Goal: Contribute content: Contribute content

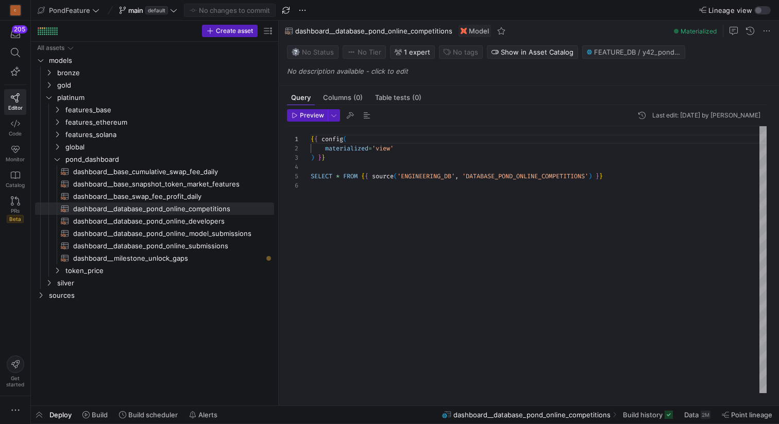
scroll to position [46, 0]
click at [50, 82] on icon "Press SPACE to select this row." at bounding box center [48, 85] width 7 height 6
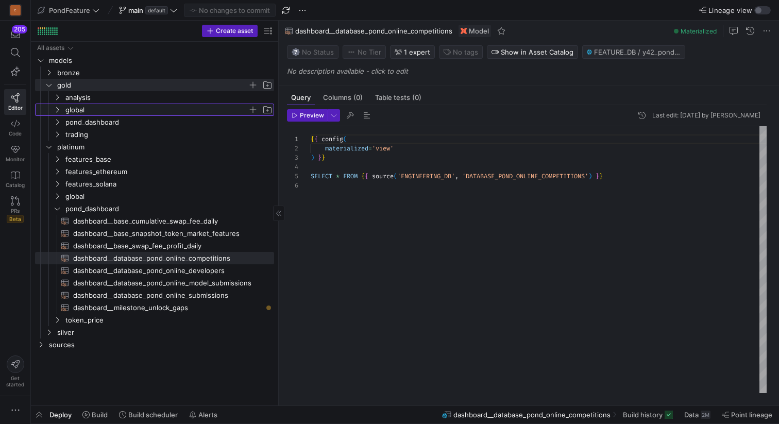
click at [75, 113] on span "global" at bounding box center [156, 110] width 182 height 12
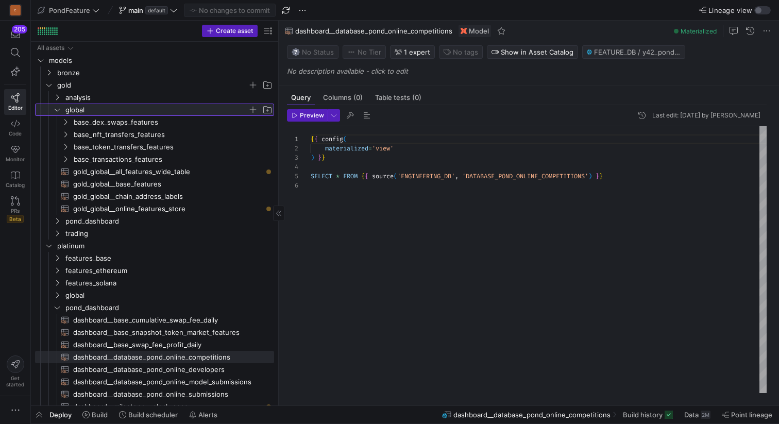
click at [60, 111] on icon at bounding box center [57, 110] width 7 height 6
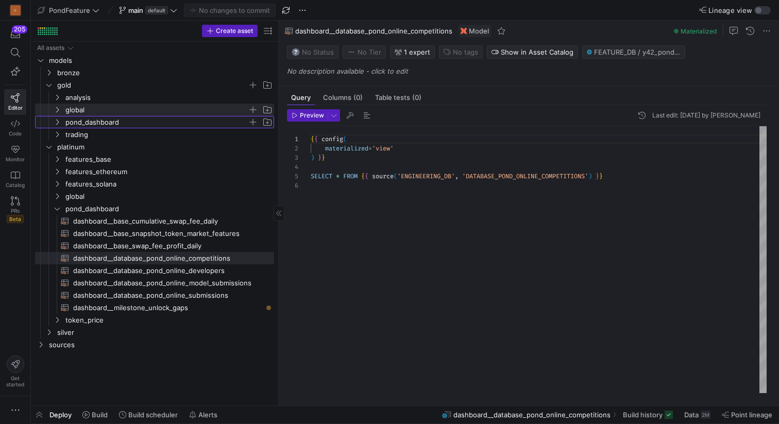
click at [60, 120] on icon "Press SPACE to select this row." at bounding box center [57, 122] width 7 height 6
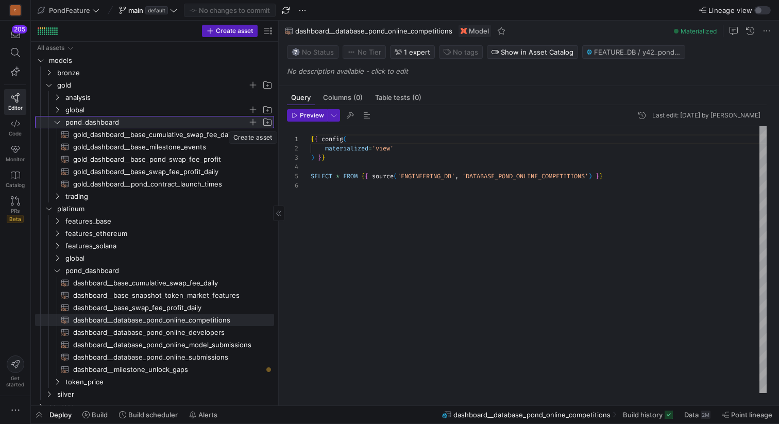
click at [252, 123] on span "button" at bounding box center [253, 122] width 10 height 10
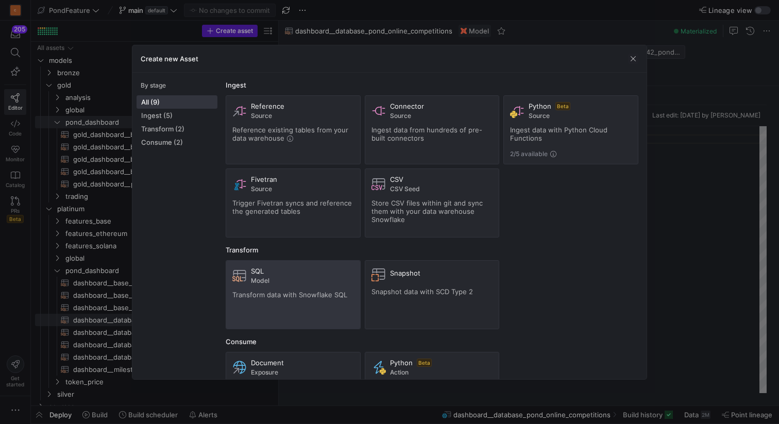
click at [286, 285] on div "SQL Model Transform data with Snowflake SQL" at bounding box center [293, 295] width 122 height 56
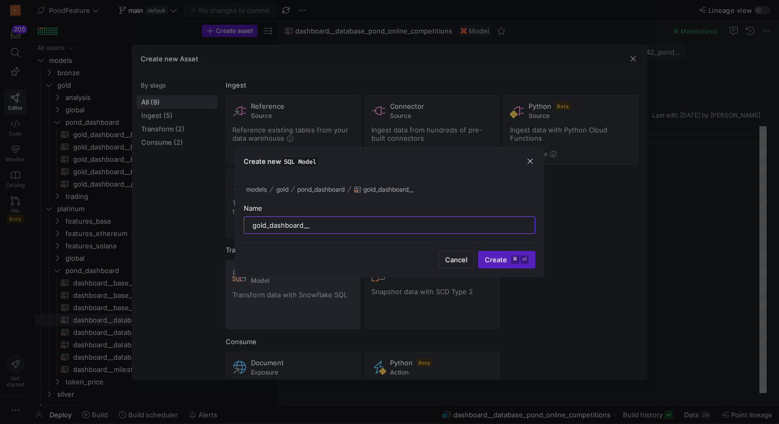
type input "gold_dashboard__"
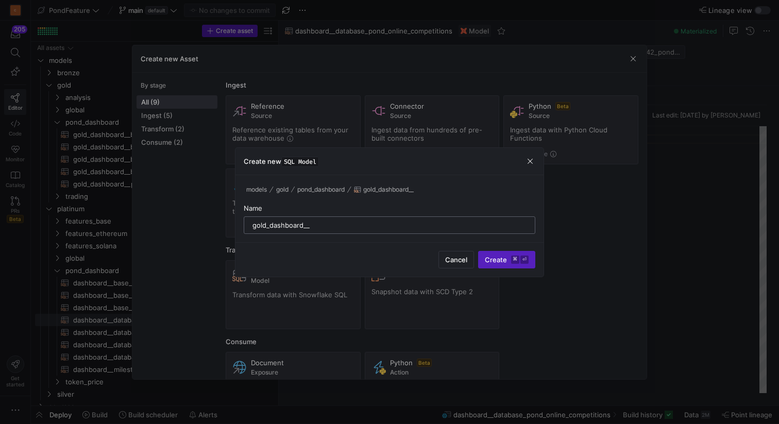
click at [350, 226] on input "gold_dashboard__" at bounding box center [389, 225] width 274 height 8
click at [452, 261] on span "Cancel" at bounding box center [456, 260] width 22 height 8
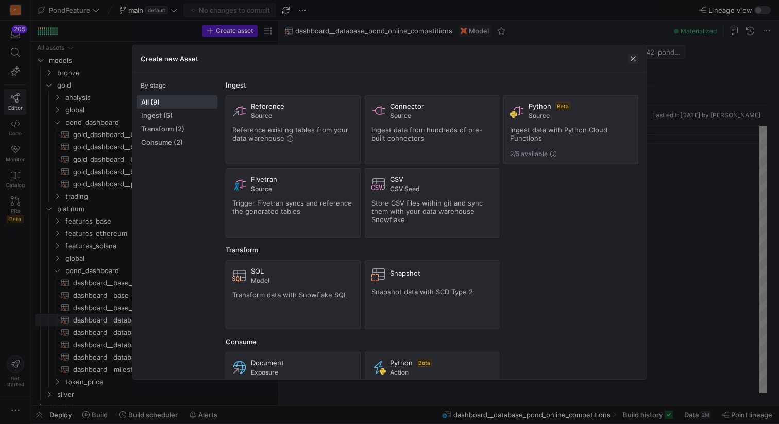
click at [632, 61] on span "button" at bounding box center [633, 59] width 10 height 10
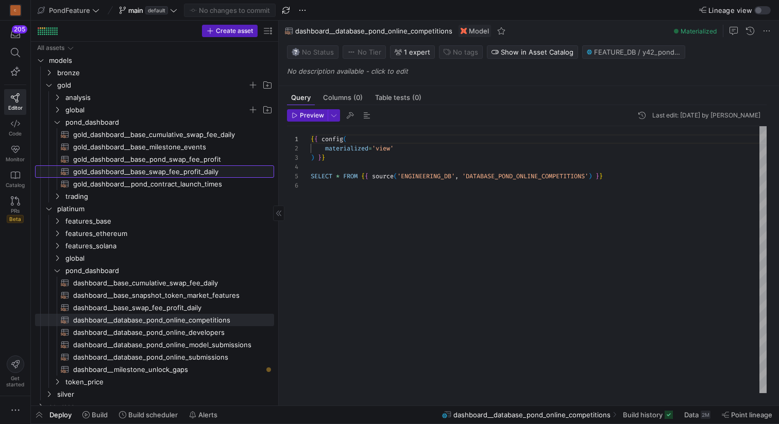
click at [151, 167] on span "gold_dashboard__base_swap_fee_profit_daily​​​​​​​​​​" at bounding box center [167, 172] width 189 height 12
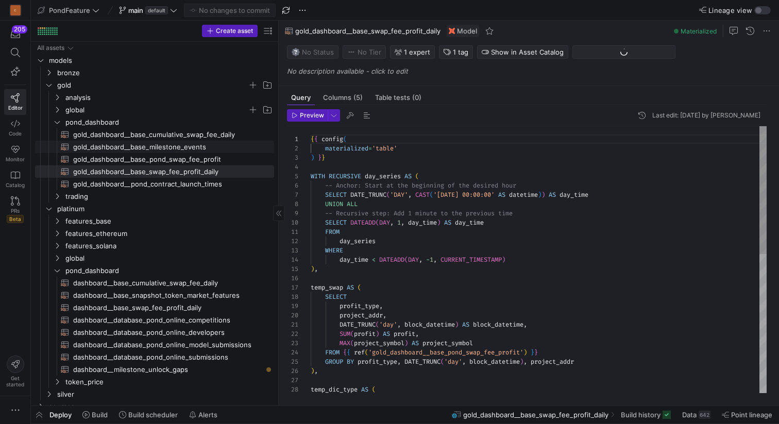
click at [167, 147] on span "gold_dashboard__base_milestone_events​​​​​​​​​​" at bounding box center [167, 147] width 189 height 12
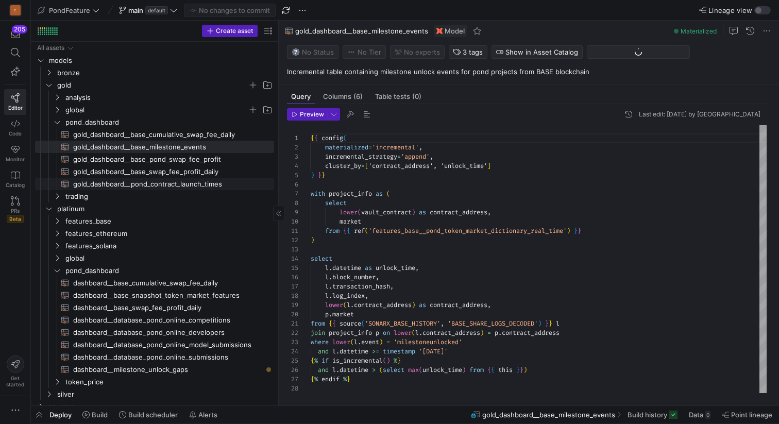
click at [163, 182] on span "gold_dashboard__pond_contract_launch_times​​​​​​​​​​" at bounding box center [167, 184] width 189 height 12
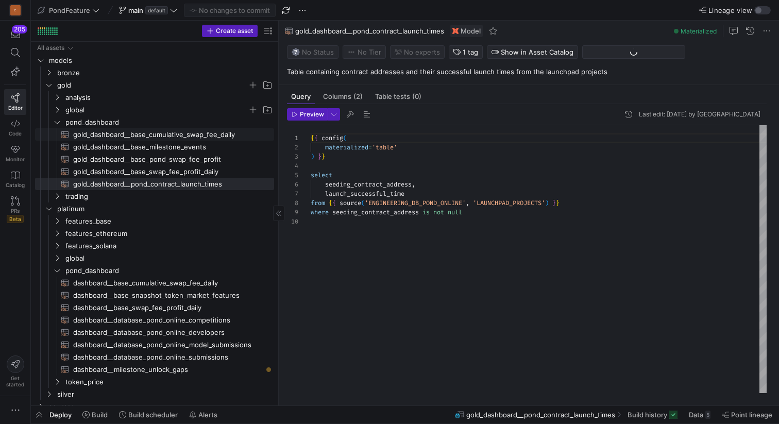
click at [168, 135] on span "gold_dashboard__base_cumulative_swap_fee_daily​​​​​​​​​​" at bounding box center [167, 135] width 189 height 12
type textarea "{{ config( materialized='table' ) }} SELECT profit_type, block_datetime, projec…"
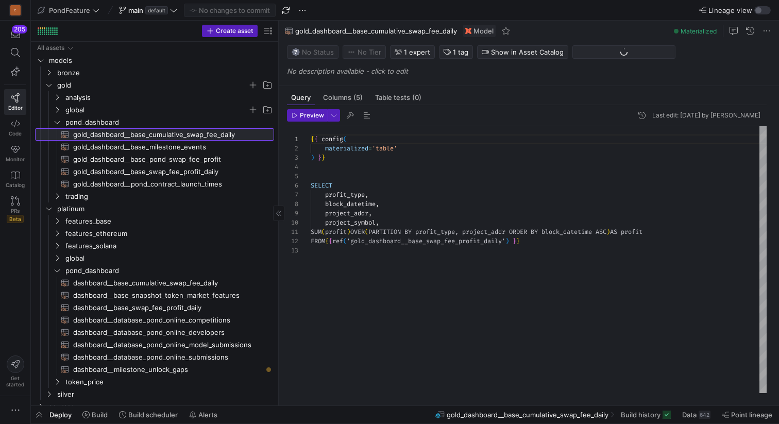
scroll to position [93, 0]
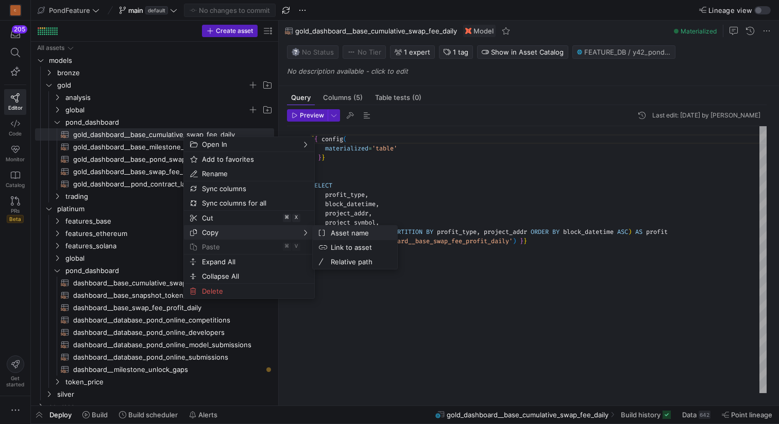
click at [343, 233] on span "Asset name" at bounding box center [358, 233] width 62 height 14
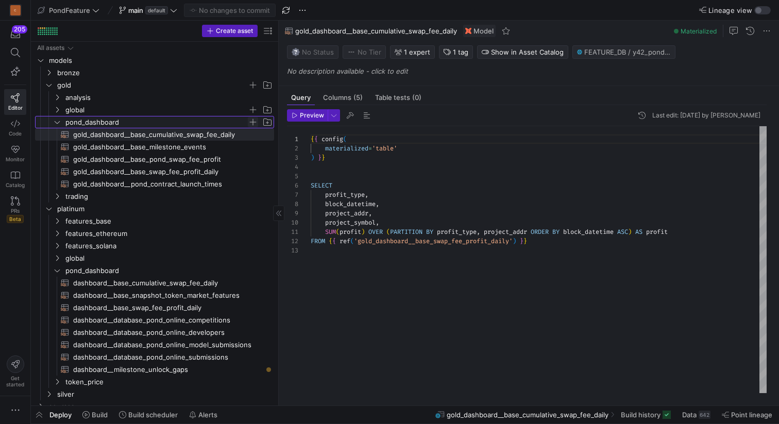
click at [250, 122] on span "Press SPACE to select this row." at bounding box center [253, 122] width 10 height 10
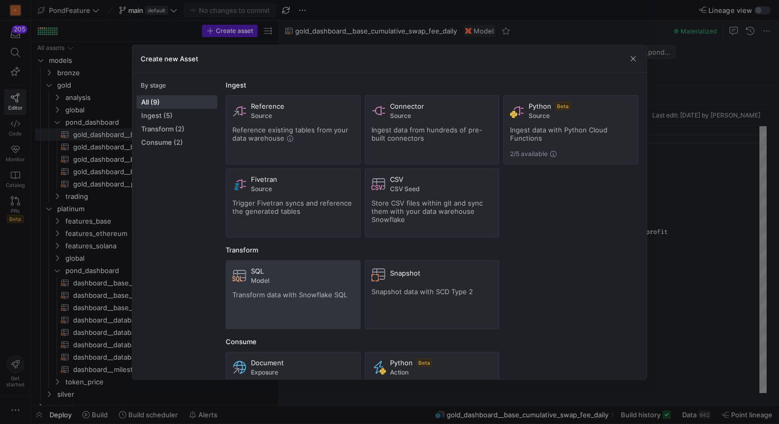
click at [299, 280] on span "Model" at bounding box center [302, 280] width 103 height 7
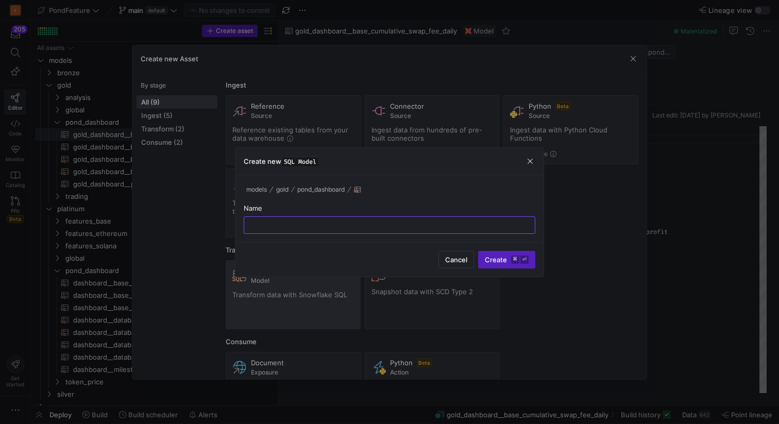
paste input "gold_dashboard__base_auction_wallets_first_hour"
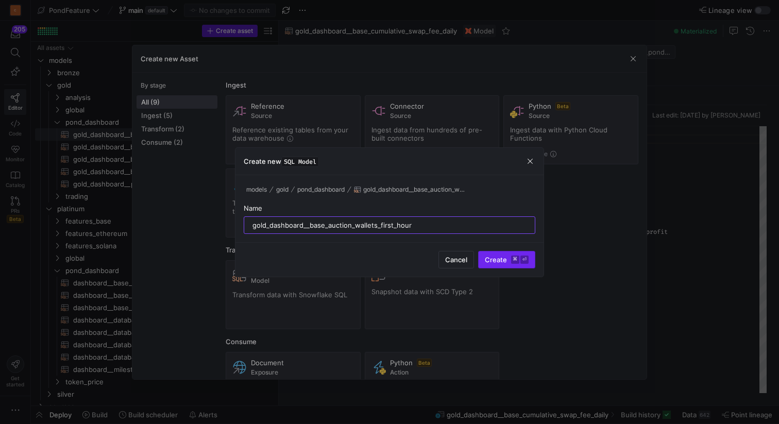
type input "gold_dashboard__base_auction_wallets_first_hour"
click at [493, 259] on span "Create ⌘ ⏎" at bounding box center [507, 260] width 44 height 8
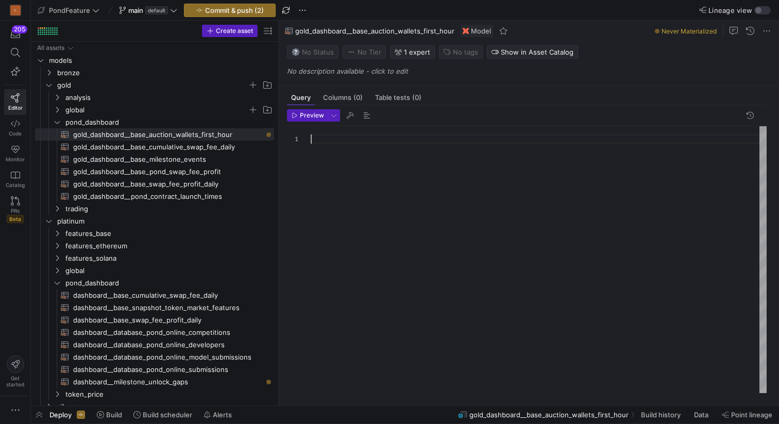
click at [346, 174] on div at bounding box center [539, 259] width 456 height 267
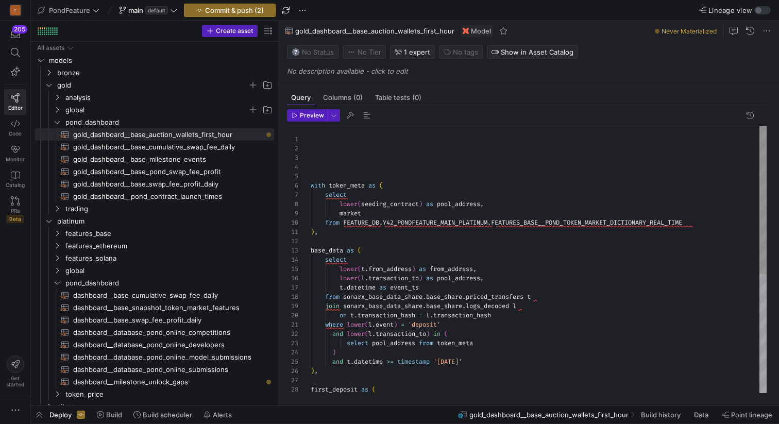
scroll to position [83, 381]
click at [706, 221] on div "on t . transaction_hash = l . transaction_hash where lower ( l . event ) = 'dep…" at bounding box center [539, 366] width 456 height 481
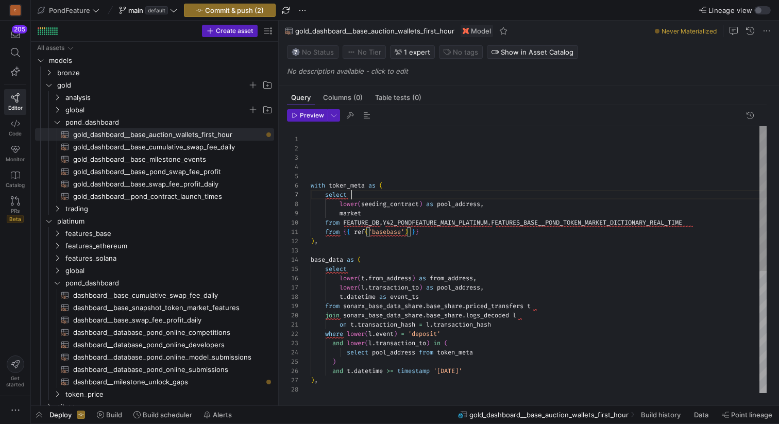
scroll to position [56, 41]
click at [707, 196] on div "on t . transaction_hash = l . transaction_hash where lower ( l . event ) = 'dep…" at bounding box center [539, 371] width 456 height 491
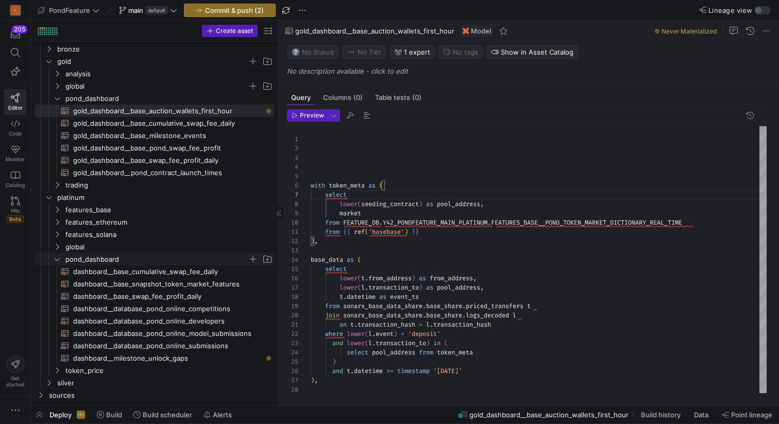
click at [60, 257] on icon "Press SPACE to select this row." at bounding box center [57, 259] width 7 height 6
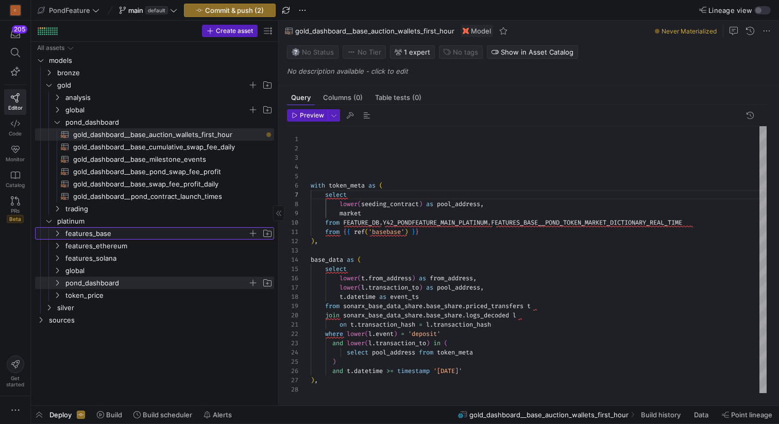
click at [60, 232] on icon "Press SPACE to select this row." at bounding box center [57, 233] width 7 height 6
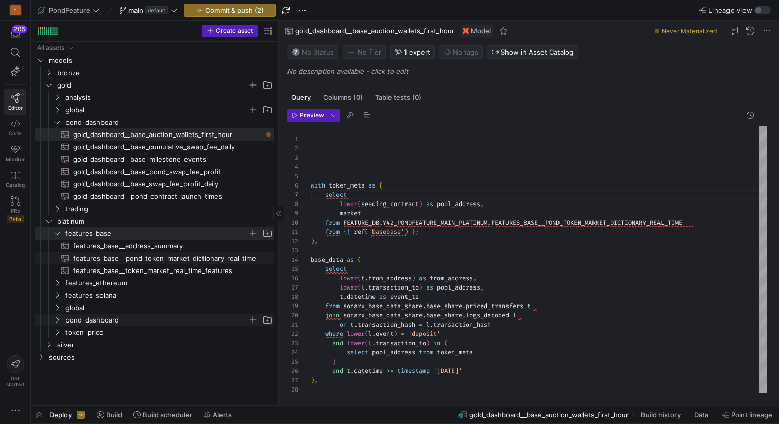
click at [128, 258] on span "features_base__pond_token_market_dictionary_real_time​​​​​​​​​​" at bounding box center [167, 258] width 189 height 12
type textarea "{%- set dic_table = ref('silver_market__base_pond_market_token_address_dictiona…"
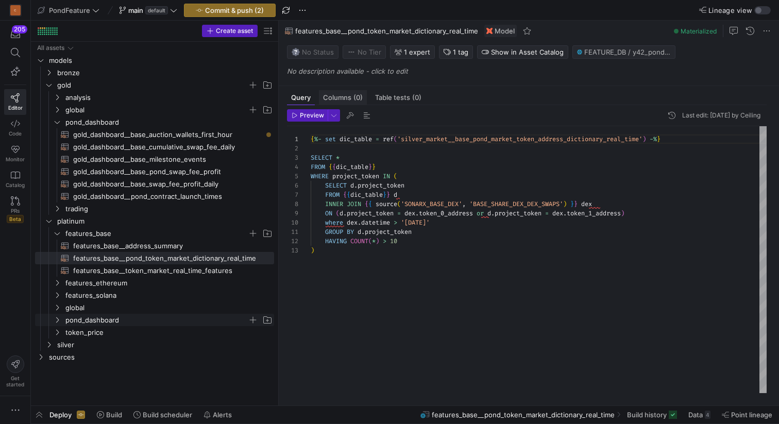
click at [345, 95] on span "Columns (0)" at bounding box center [343, 97] width 40 height 7
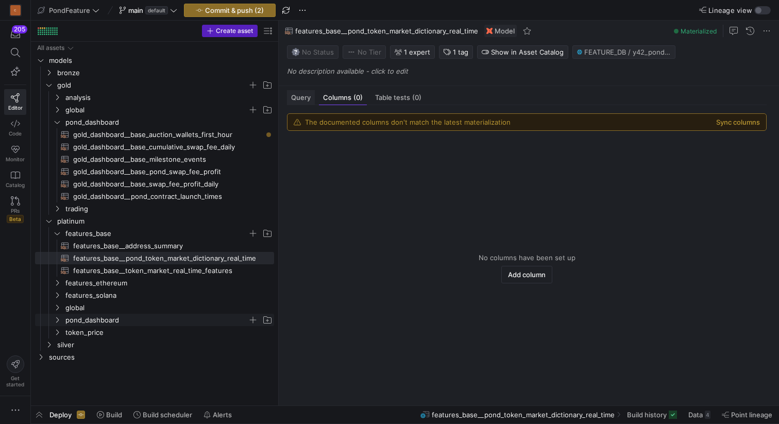
click at [306, 96] on span "Query" at bounding box center [301, 97] width 20 height 7
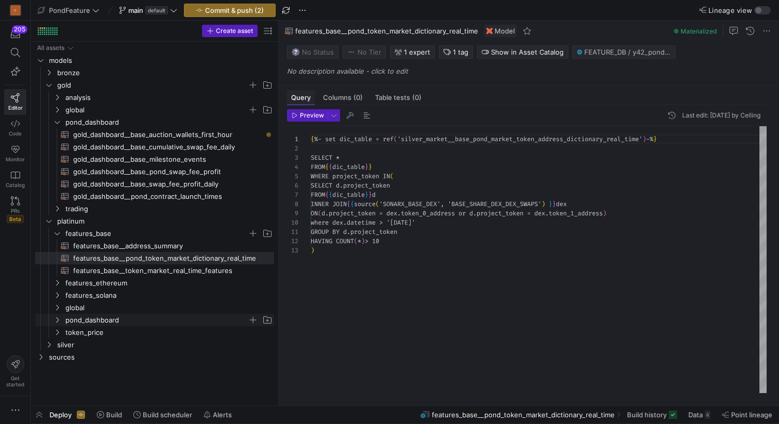
scroll to position [93, 0]
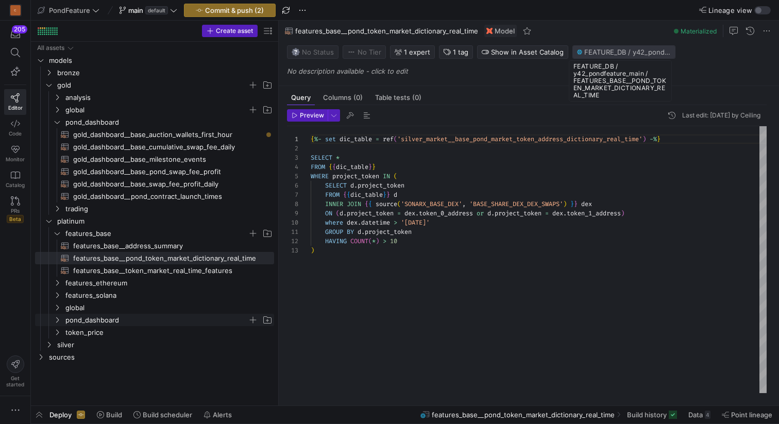
click at [620, 49] on span "FEATURE_DB / y42_pondfeature_main / FEATURES_BASE__POND_TOKEN_MARKET_DICTIONARY…" at bounding box center [627, 52] width 87 height 8
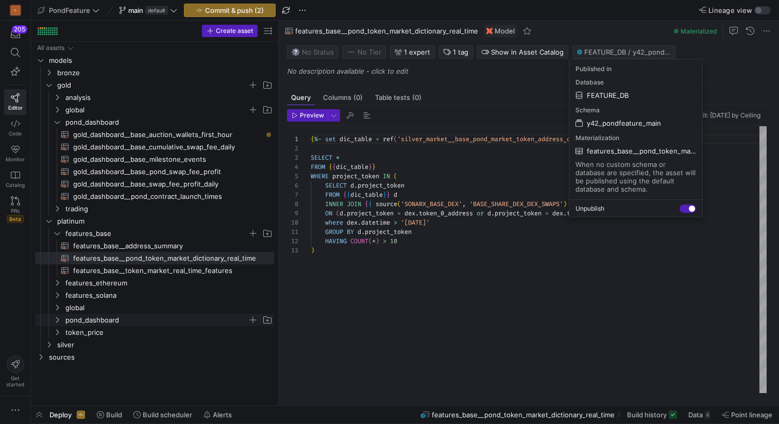
click at [722, 72] on div at bounding box center [389, 212] width 779 height 424
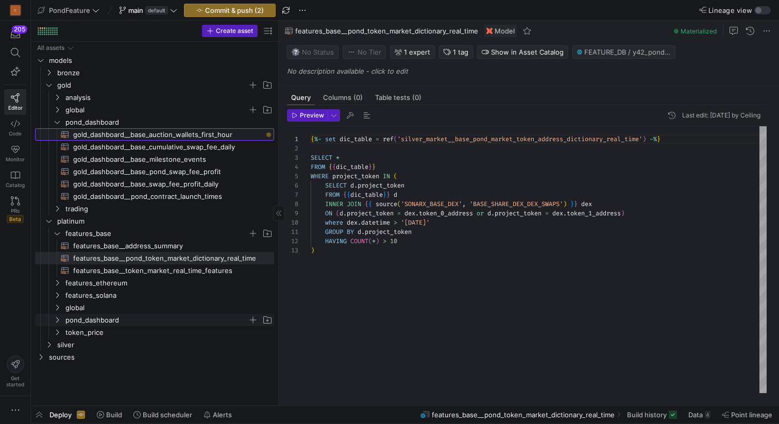
click at [230, 130] on span "gold_dashboard__base_auction_wallets_first_hour​​​​​​​​​​" at bounding box center [167, 135] width 189 height 12
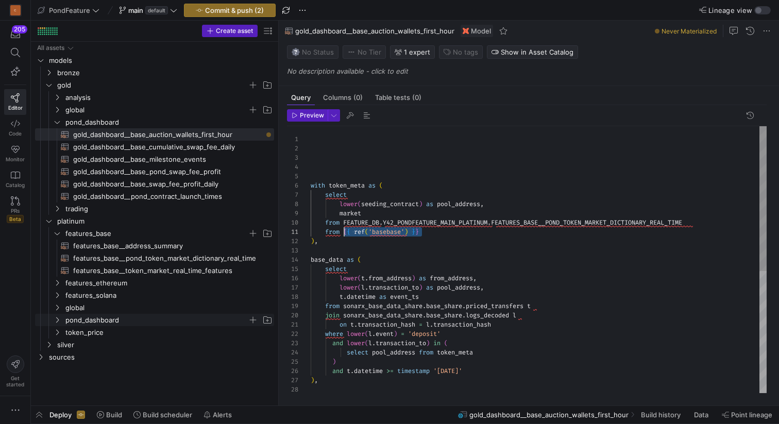
drag, startPoint x: 432, startPoint y: 232, endPoint x: 343, endPoint y: 233, distance: 89.1
click at [343, 233] on div "with token_meta as ( select lower ( seeding_contract ) as pool_address , market…" at bounding box center [539, 371] width 456 height 491
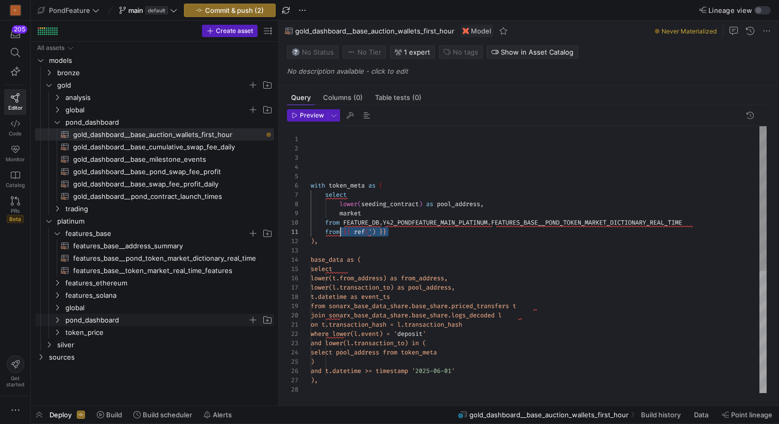
drag, startPoint x: 400, startPoint y: 232, endPoint x: 342, endPoint y: 230, distance: 58.3
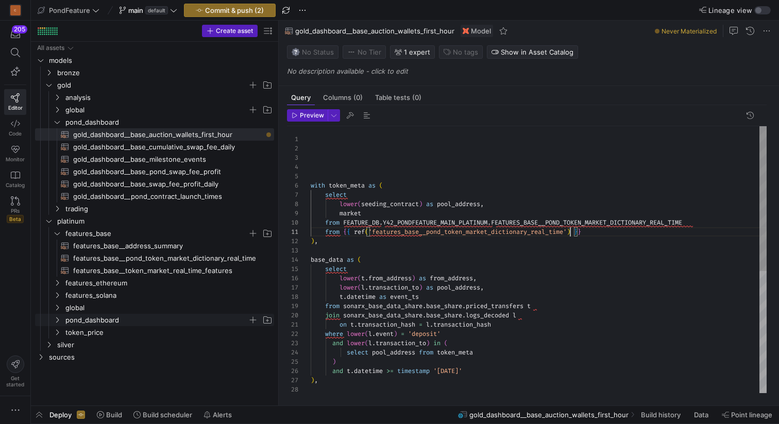
scroll to position [0, 260]
click at [450, 225] on div "with token_meta as ( select lower ( seeding_contract ) as pool_address , market…" at bounding box center [539, 371] width 456 height 491
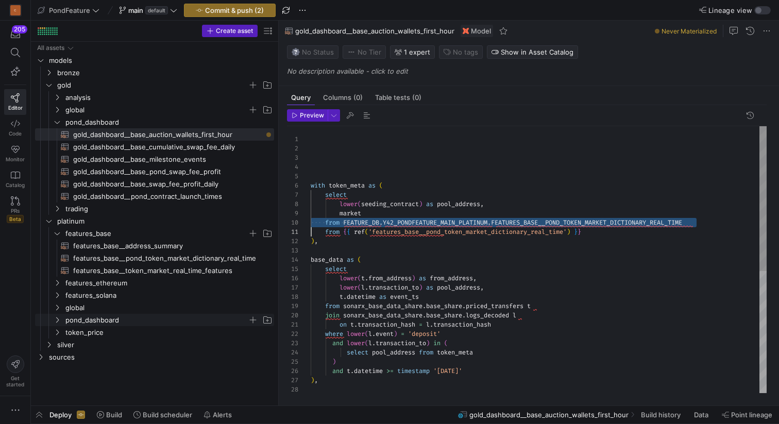
scroll to position [83, 0]
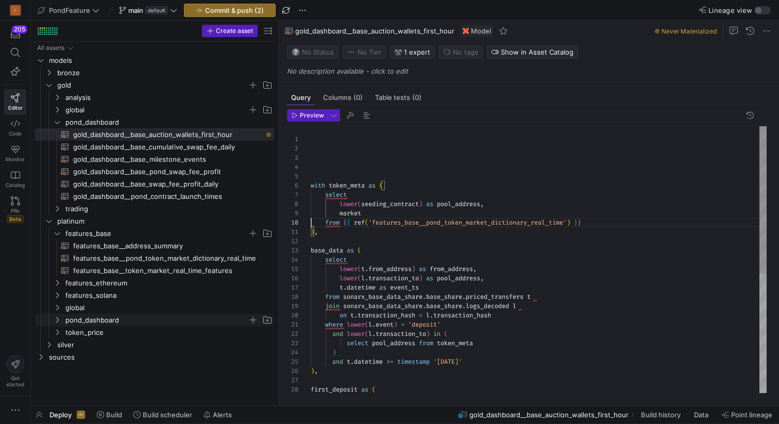
click at [368, 237] on div "with token_meta as ( select lower ( seeding_contract ) as pool_address , market…" at bounding box center [539, 366] width 456 height 481
click at [338, 144] on div "select lower ( seeding_contract ) as pool_address , market from { { ref ( 'feat…" at bounding box center [539, 366] width 456 height 481
click at [199, 147] on span "gold_dashboard__base_cumulative_swap_fee_daily​​​​​​​​​​" at bounding box center [167, 147] width 189 height 12
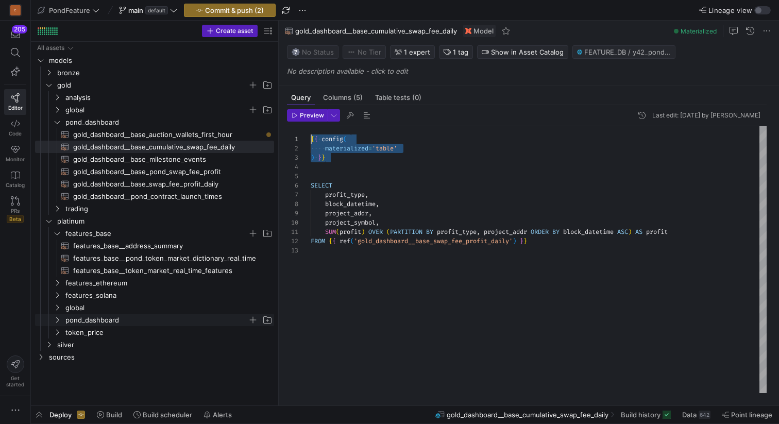
drag, startPoint x: 348, startPoint y: 158, endPoint x: 297, endPoint y: 138, distance: 54.3
click at [311, 138] on div "{ { config ( materialized = 'table' ) } } SELECT profit_type , block_datetime ,…" at bounding box center [539, 259] width 456 height 267
click at [191, 133] on span "gold_dashboard__base_auction_wallets_first_hour​​​​​​​​​​" at bounding box center [167, 135] width 189 height 12
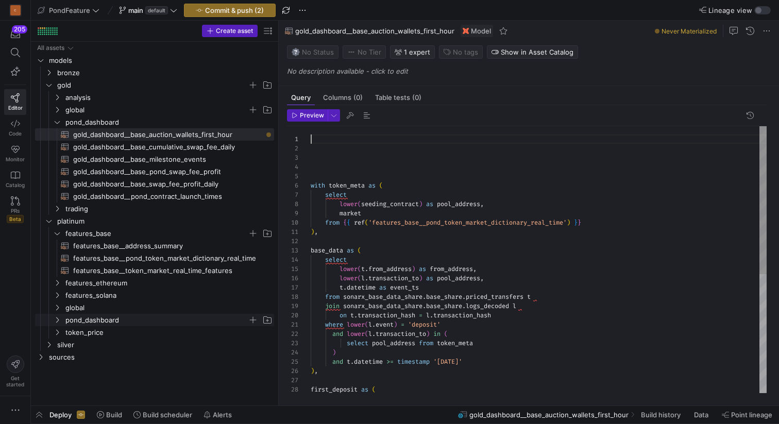
click at [332, 141] on div "with token_meta as ( select lower ( seeding_contract ) as pool_address , market…" at bounding box center [539, 366] width 456 height 481
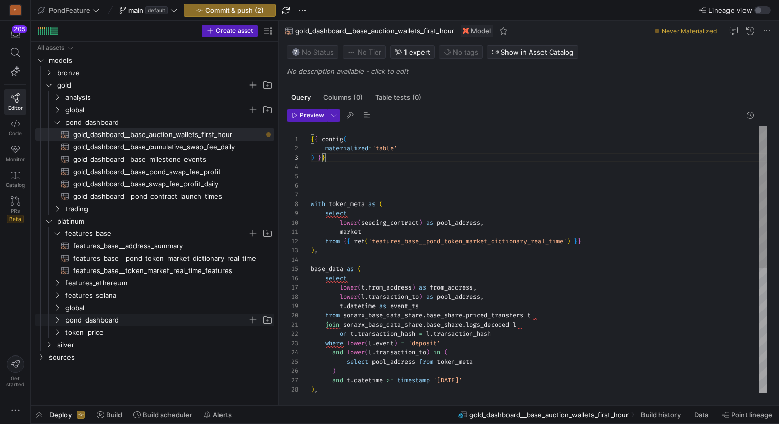
click at [336, 184] on div "{ { config ( with token_meta as ( select lower ( seeding_contract ) as pool_add…" at bounding box center [539, 376] width 456 height 500
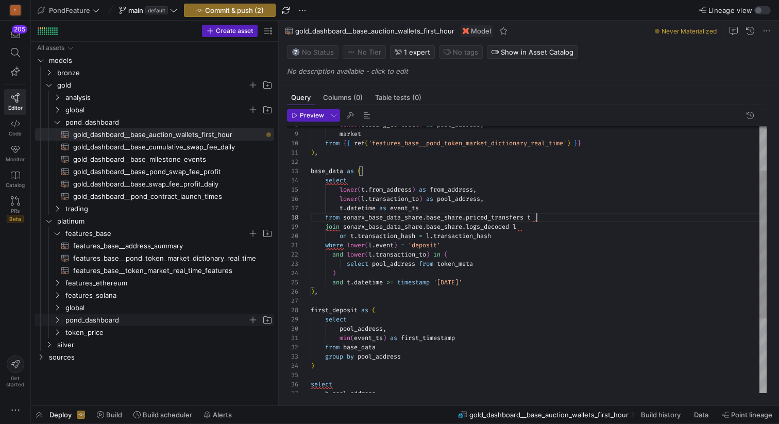
scroll to position [65, 226]
click at [548, 215] on div "lower ( seeding_contract ) as pool_address , market from { { ref ( 'features_ba…" at bounding box center [539, 287] width 456 height 481
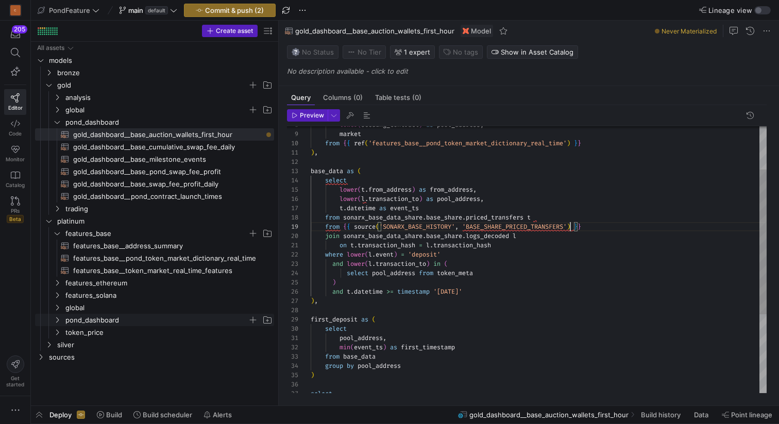
scroll to position [65, 226]
click at [567, 218] on div "lower ( seeding_contract ) as pool_address , market from { { ref ( 'features_ba…" at bounding box center [539, 292] width 456 height 491
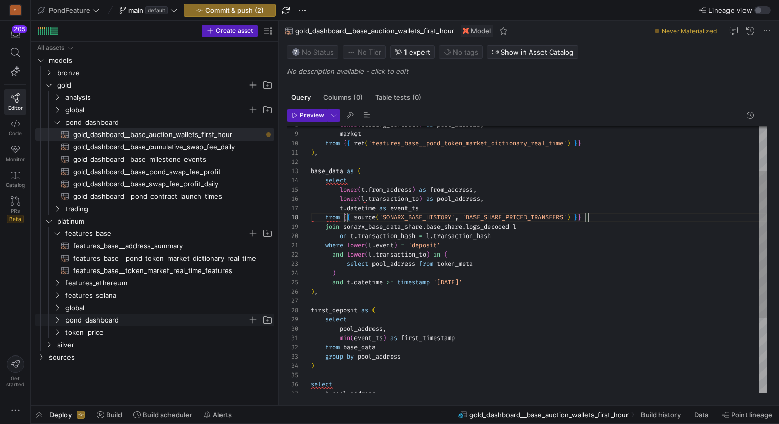
scroll to position [65, 278]
click at [600, 218] on div "lower ( seeding_contract ) as pool_address , market from { { ref ( 'features_ba…" at bounding box center [539, 287] width 456 height 481
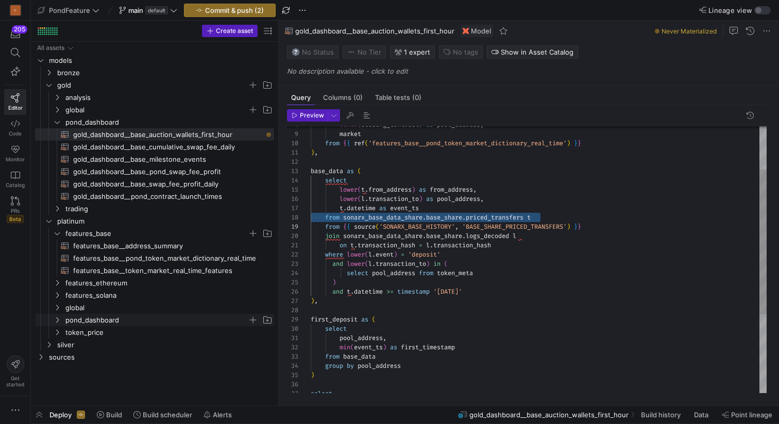
click at [601, 223] on div "lower ( seeding_contract ) as pool_address , market from { { ref ( 'features_ba…" at bounding box center [539, 292] width 456 height 491
click at [594, 215] on div "lower ( seeding_contract ) as pool_address , market from { { ref ( 'features_ba…" at bounding box center [539, 292] width 456 height 491
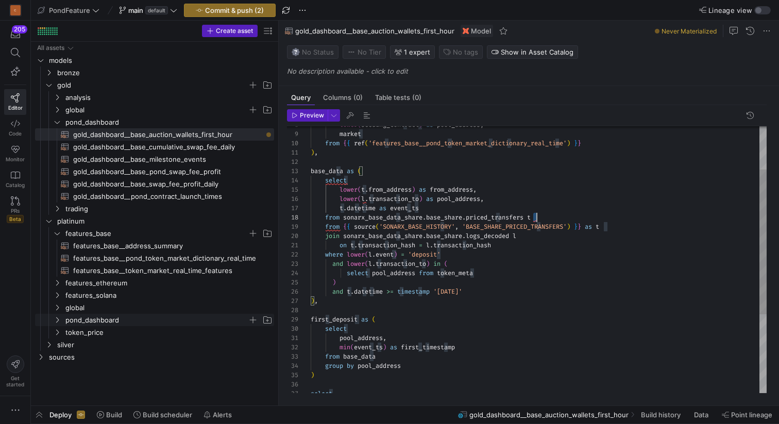
click at [594, 215] on div "lower ( seeding_contract ) as pool_address , market from { { ref ( 'features_ba…" at bounding box center [539, 292] width 456 height 491
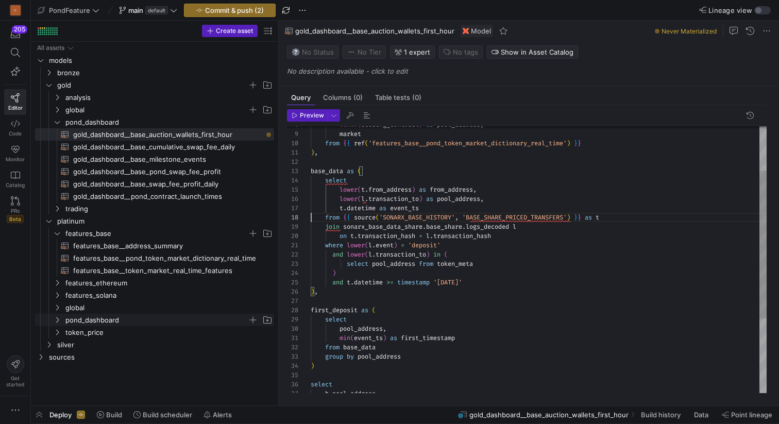
scroll to position [74, 211]
click at [540, 227] on div "lower ( seeding_contract ) as pool_address , market from { { ref ( 'features_ba…" at bounding box center [539, 287] width 456 height 481
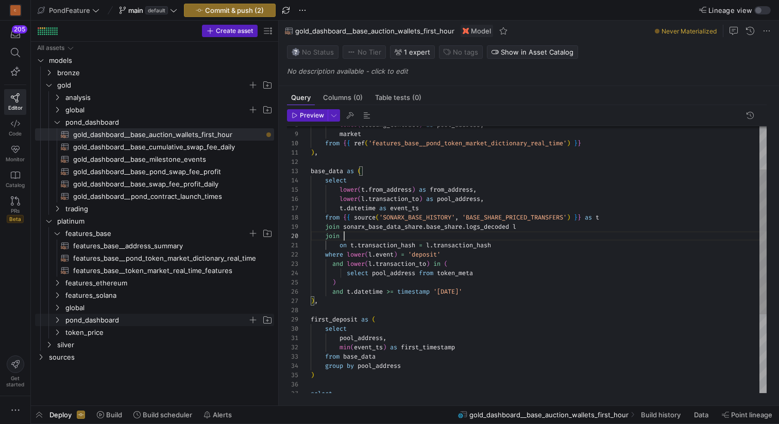
scroll to position [83, 33]
click at [352, 232] on div at bounding box center [389, 212] width 779 height 424
click at [352, 235] on div "lower ( seeding_contract ) as pool_address , market from { { ref ( 'features_ba…" at bounding box center [539, 292] width 456 height 491
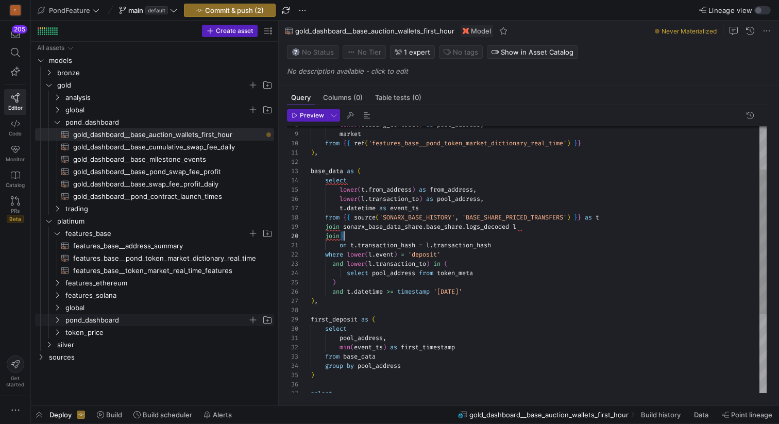
click at [352, 235] on div "lower ( seeding_contract ) as pool_address , market from { { ref ( 'features_ba…" at bounding box center [539, 292] width 456 height 491
click at [335, 236] on div "lower ( seeding_contract ) as pool_address , market from { { ref ( 'features_ba…" at bounding box center [539, 292] width 456 height 491
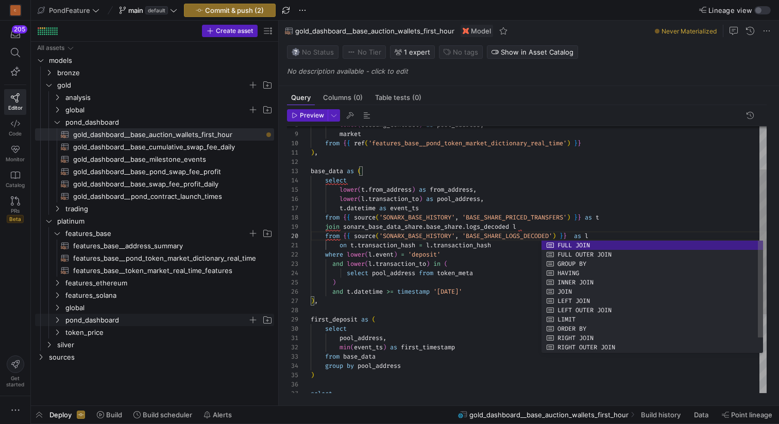
scroll to position [74, 211]
click at [561, 226] on div "lower ( seeding_contract ) as pool_address , market from { { ref ( 'features_ba…" at bounding box center [539, 292] width 456 height 491
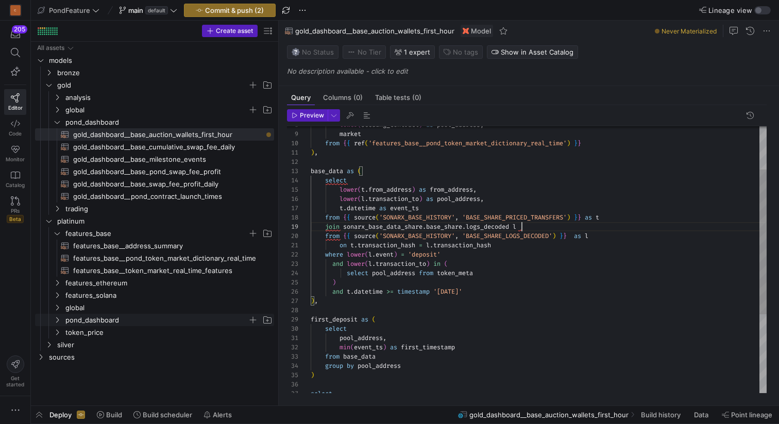
click at [561, 226] on div "lower ( seeding_contract ) as pool_address , market from { { ref ( 'features_ba…" at bounding box center [539, 292] width 456 height 491
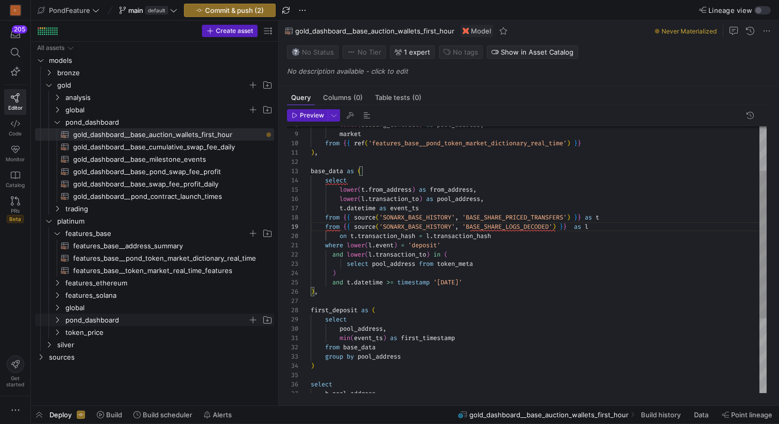
click at [338, 226] on div "lower ( seeding_contract ) as pool_address , market from { { ref ( 'features_ba…" at bounding box center [539, 287] width 456 height 481
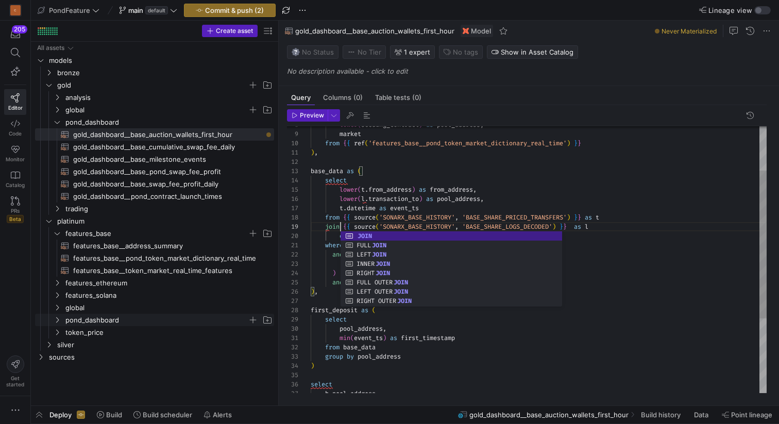
scroll to position [56, 111]
click at [528, 205] on div "lower ( seeding_contract ) as pool_address , market from { { ref ( 'features_ba…" at bounding box center [539, 287] width 456 height 481
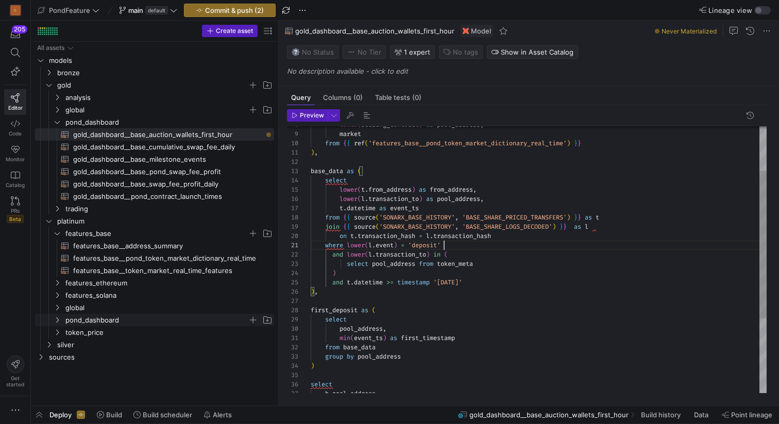
click at [510, 241] on div "lower ( seeding_contract ) as pool_address , market from { { ref ( 'features_ba…" at bounding box center [539, 287] width 456 height 481
click at [477, 252] on div "lower ( seeding_contract ) as pool_address , market from { { ref ( 'features_ba…" at bounding box center [539, 287] width 456 height 481
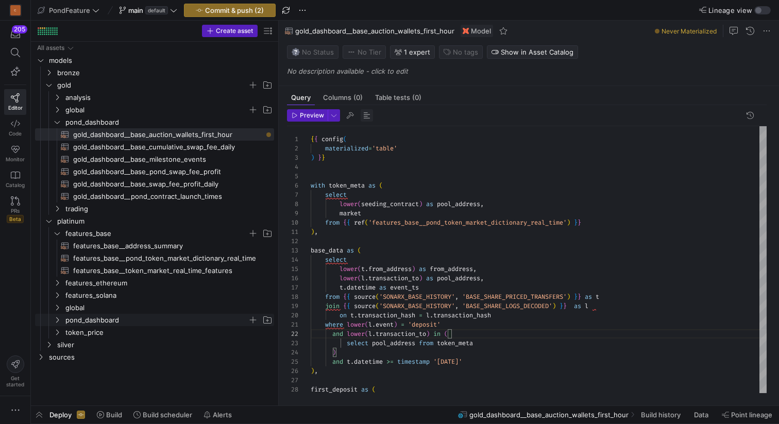
click at [365, 116] on span "button" at bounding box center [367, 115] width 12 height 12
type textarea "where lower(l.event) = 'deposit' and lower(l.transaction_to) in ( select pool_a…"
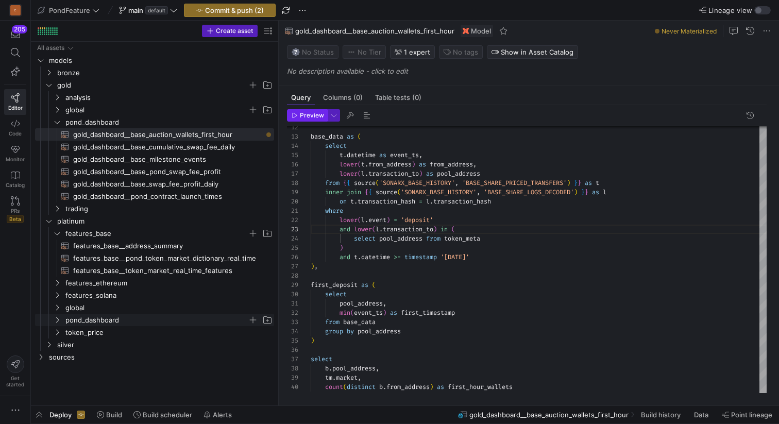
click at [314, 114] on span "Preview" at bounding box center [312, 115] width 24 height 7
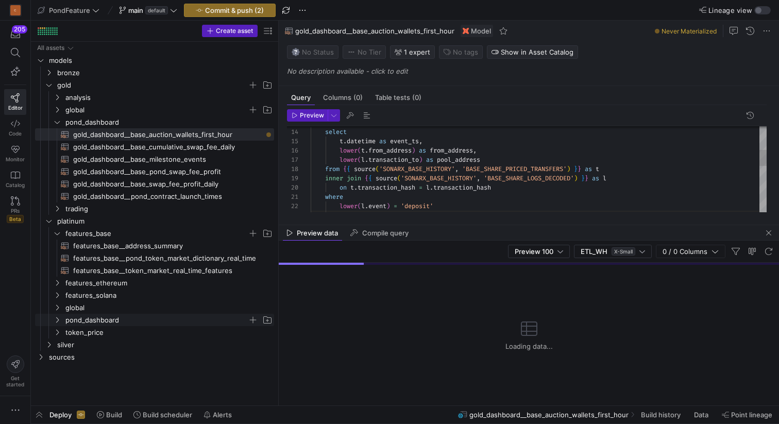
scroll to position [0, 100]
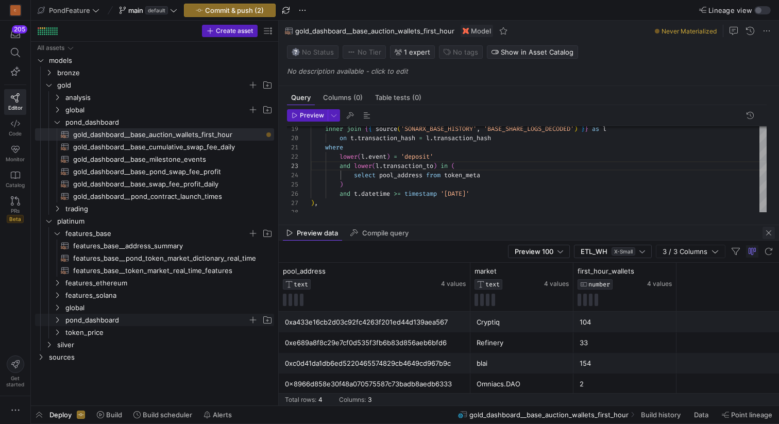
click at [768, 231] on span "button" at bounding box center [769, 233] width 12 height 12
